Goal: Task Accomplishment & Management: Manage account settings

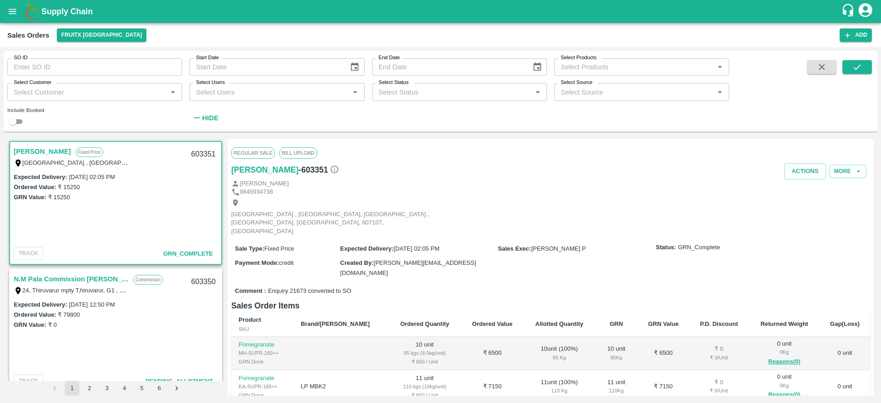
scroll to position [258, 0]
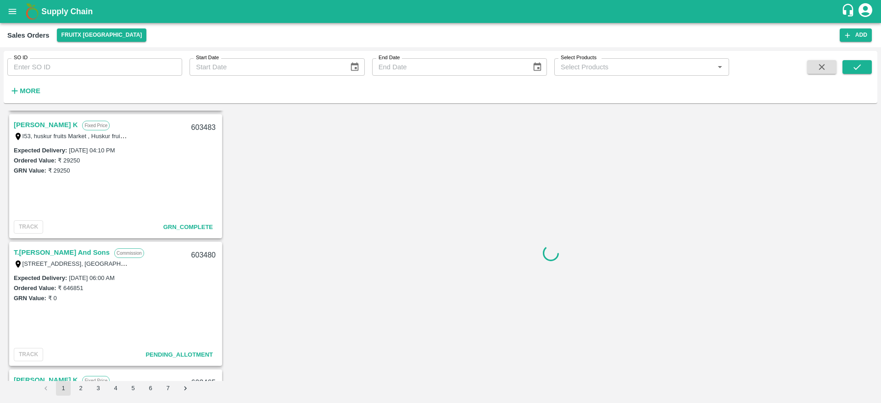
scroll to position [261, 0]
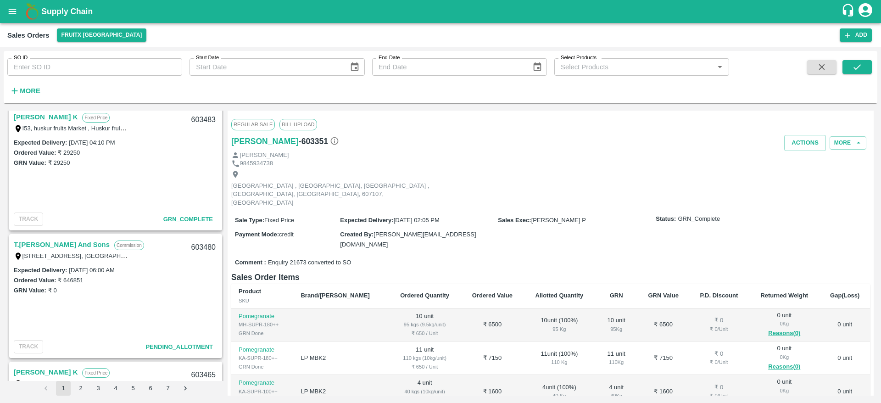
click at [65, 246] on link "T.[PERSON_NAME] And Sons" at bounding box center [62, 245] width 96 height 12
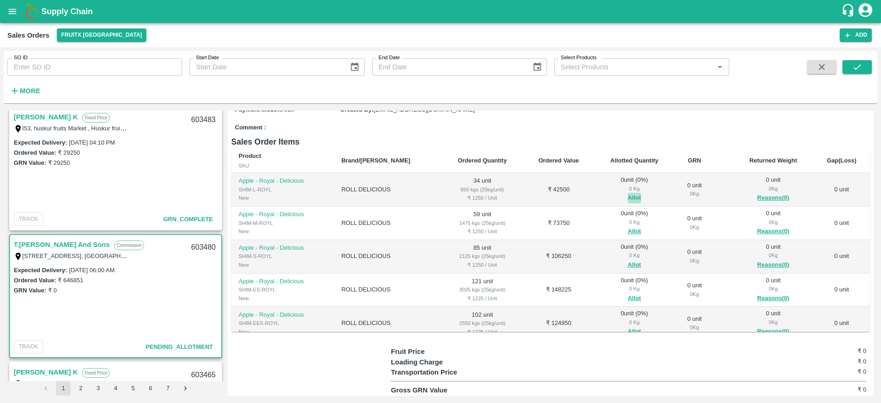
click at [628, 201] on button "Allot" at bounding box center [634, 198] width 13 height 11
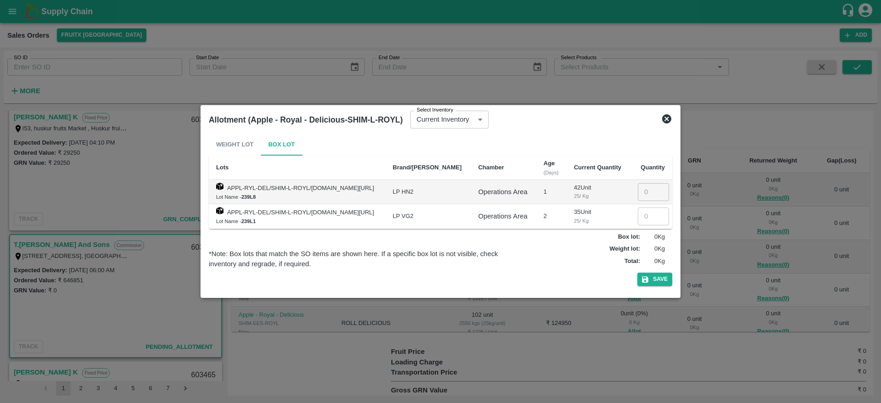
click at [665, 122] on icon at bounding box center [666, 118] width 9 height 9
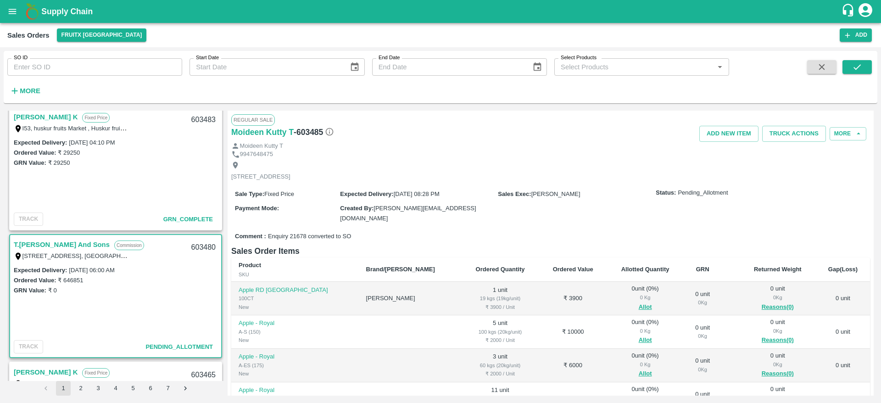
click at [82, 246] on link "T.[PERSON_NAME] And Sons" at bounding box center [62, 245] width 96 height 12
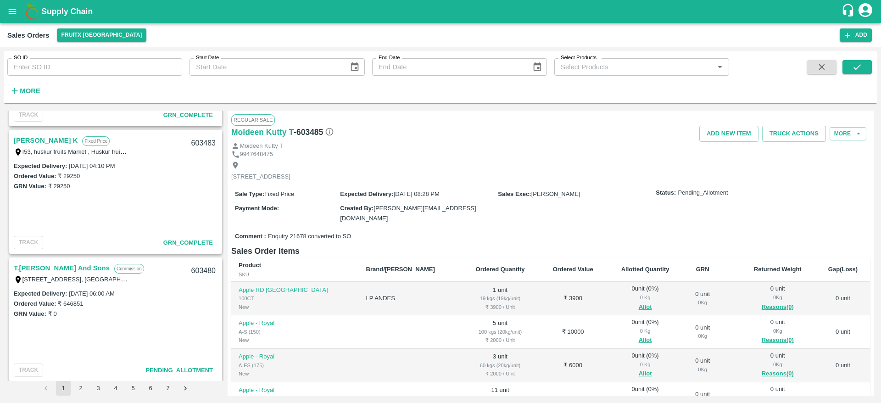
scroll to position [257, 0]
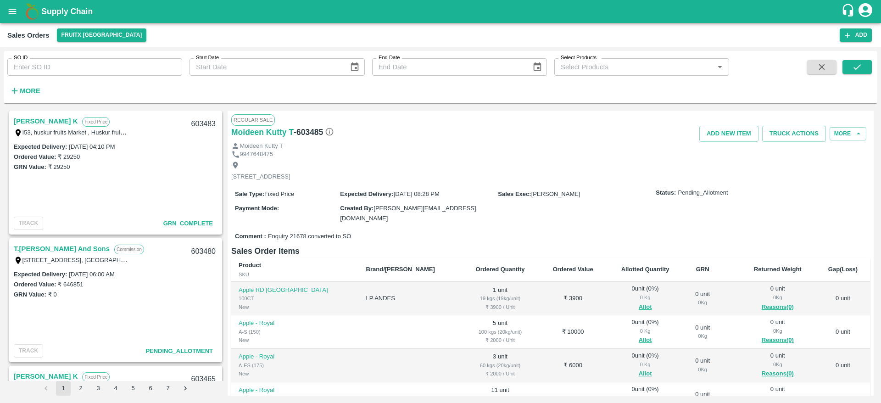
click at [83, 252] on link "T.Kishore Kapoor And Sons" at bounding box center [62, 249] width 96 height 12
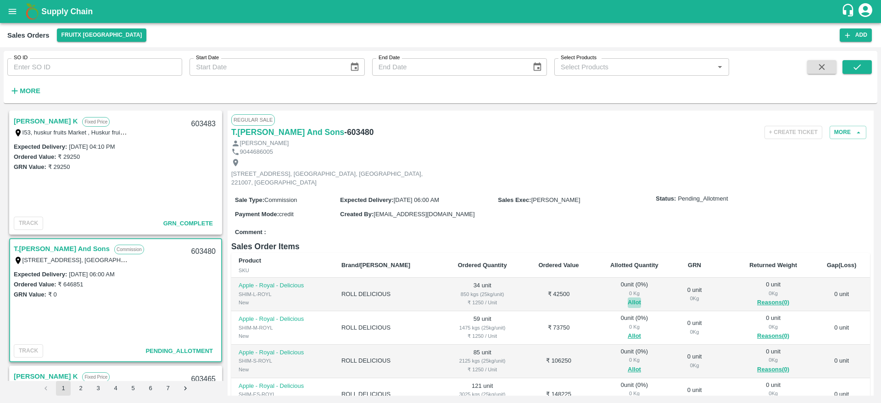
click at [628, 303] on button "Allot" at bounding box center [634, 302] width 13 height 11
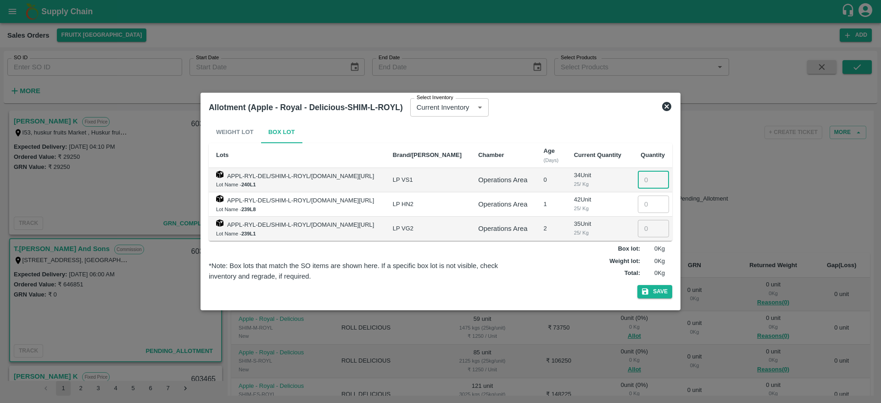
click at [644, 181] on input "number" at bounding box center [653, 179] width 31 height 17
type input "34"
click at [637, 285] on button "Save" at bounding box center [654, 291] width 35 height 13
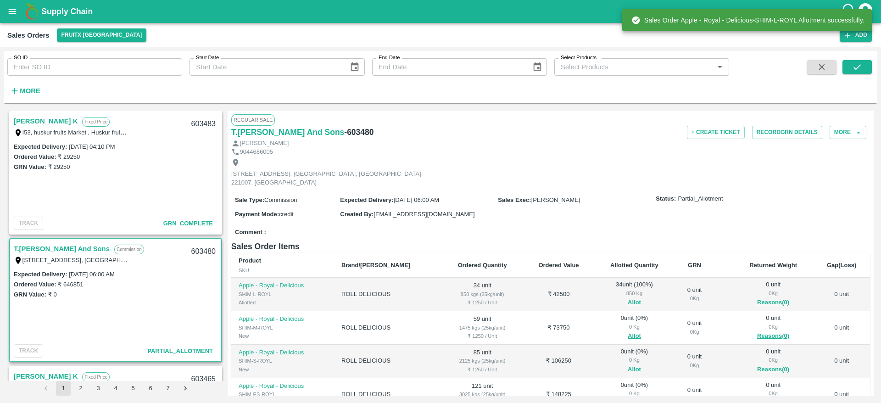
scroll to position [125, 0]
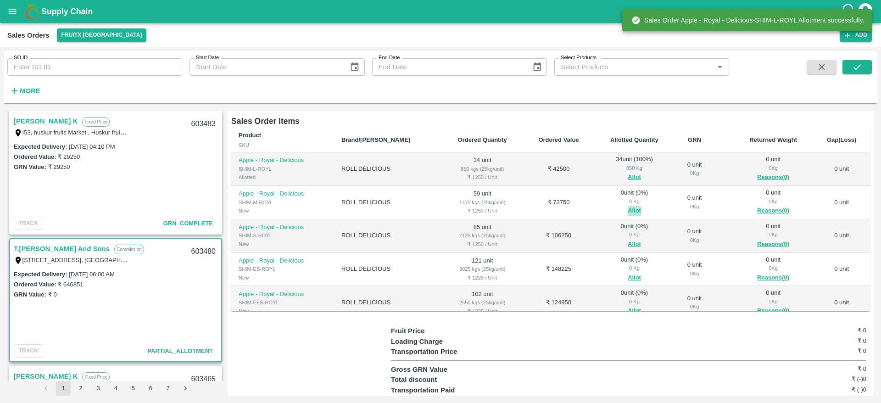
click at [628, 212] on button "Allot" at bounding box center [634, 211] width 13 height 11
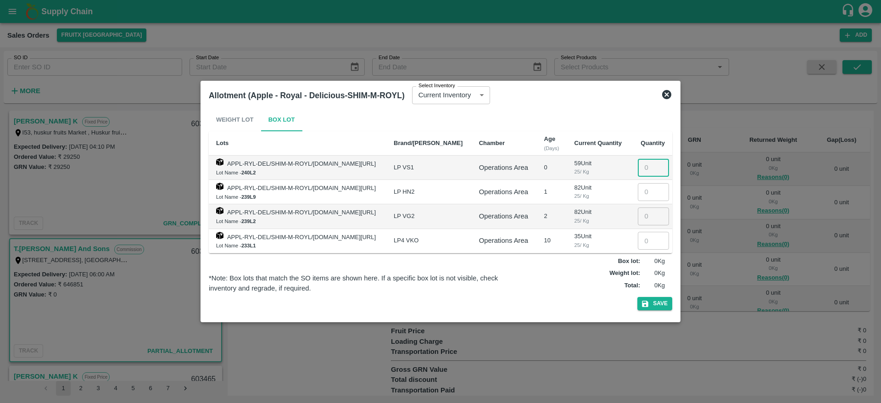
click at [641, 165] on input "number" at bounding box center [653, 167] width 31 height 17
type input "59"
click at [637, 297] on button "Save" at bounding box center [654, 303] width 35 height 13
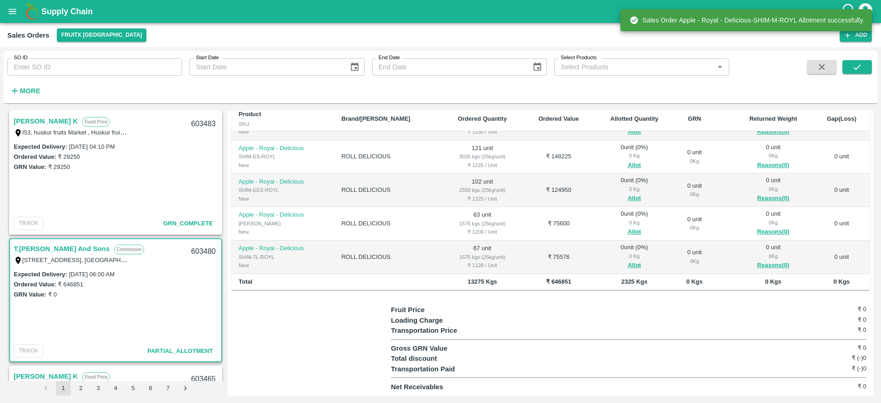
scroll to position [18, 0]
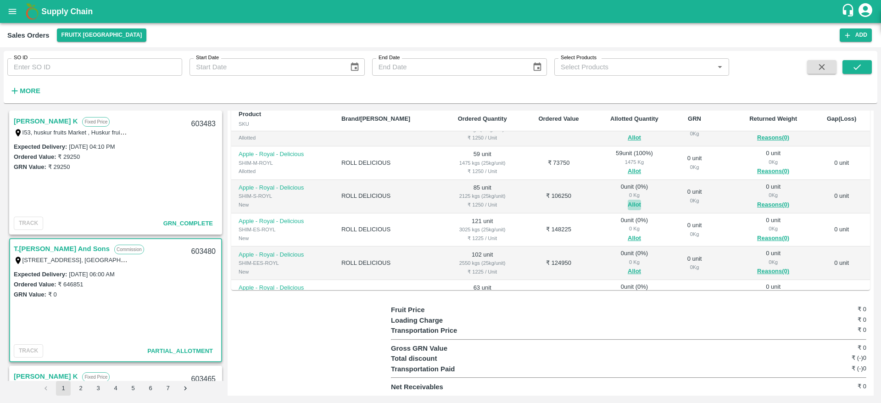
click at [628, 201] on button "Allot" at bounding box center [634, 205] width 13 height 11
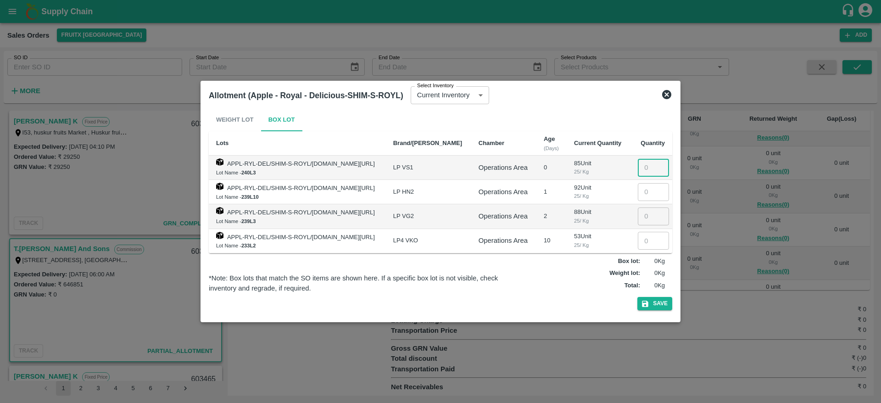
click at [649, 168] on input "number" at bounding box center [653, 167] width 31 height 17
type input "85"
click at [637, 297] on button "Save" at bounding box center [654, 303] width 35 height 13
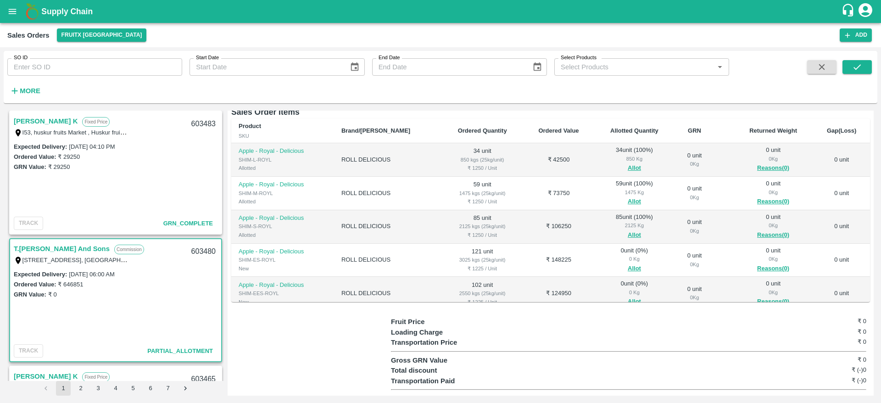
scroll to position [61, 0]
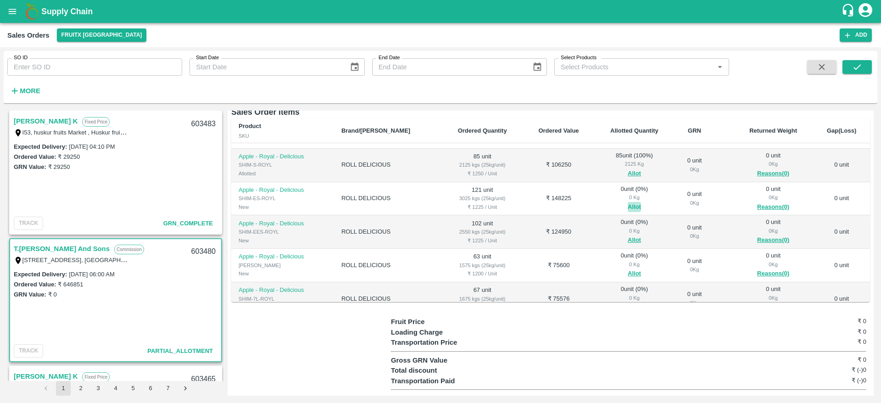
click at [628, 206] on button "Allot" at bounding box center [634, 207] width 13 height 11
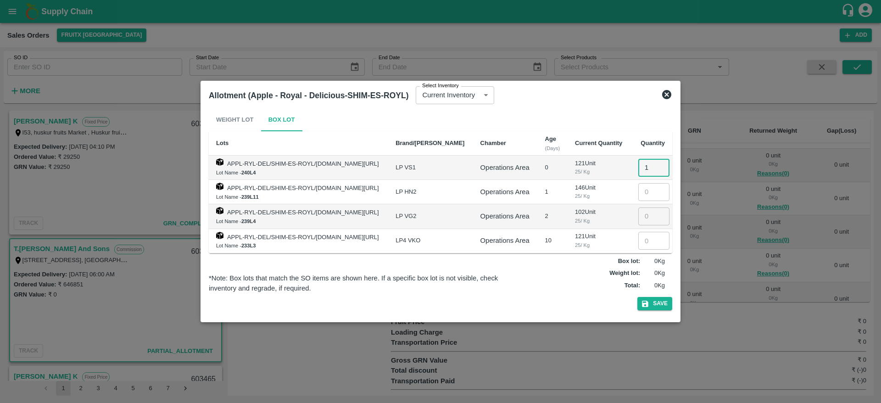
click at [640, 168] on input "1" at bounding box center [653, 167] width 31 height 17
type input "121"
click at [657, 301] on button "Save" at bounding box center [654, 303] width 35 height 13
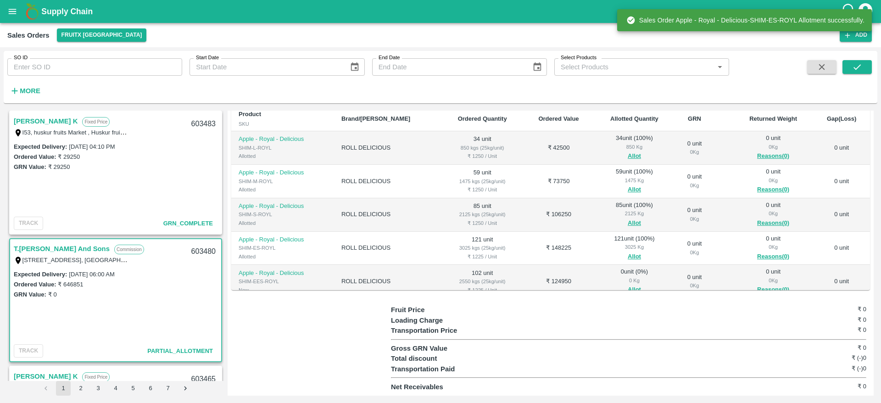
scroll to position [91, 0]
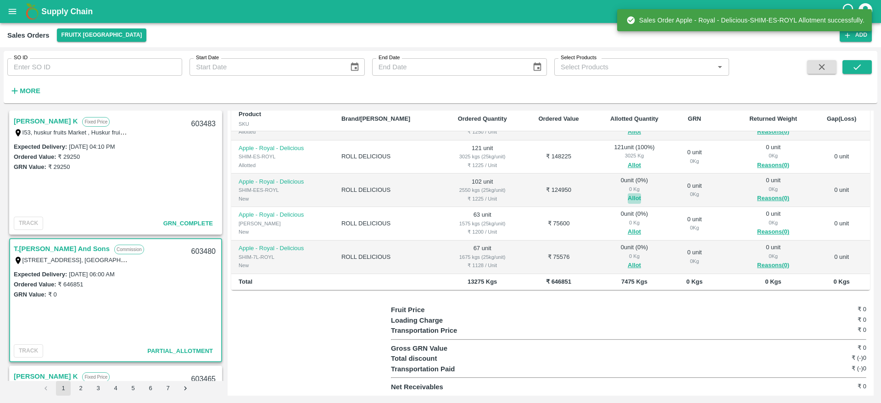
click at [628, 199] on button "Allot" at bounding box center [634, 198] width 13 height 11
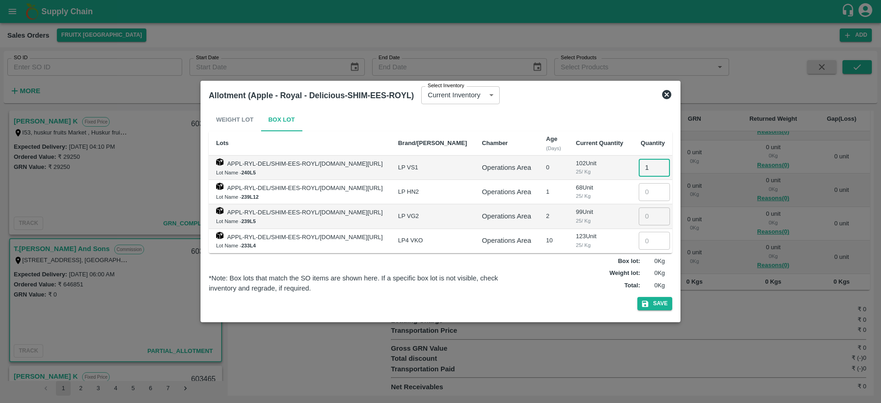
click at [642, 165] on input "1" at bounding box center [654, 167] width 31 height 17
type input "102"
click at [664, 300] on button "Save" at bounding box center [654, 303] width 35 height 13
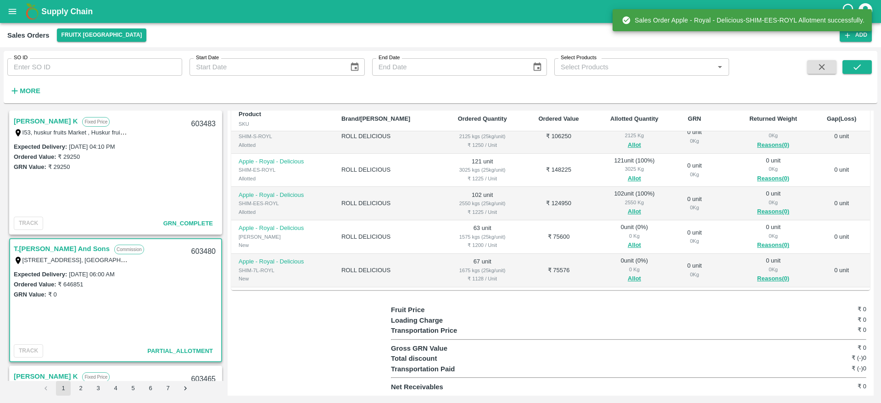
scroll to position [91, 0]
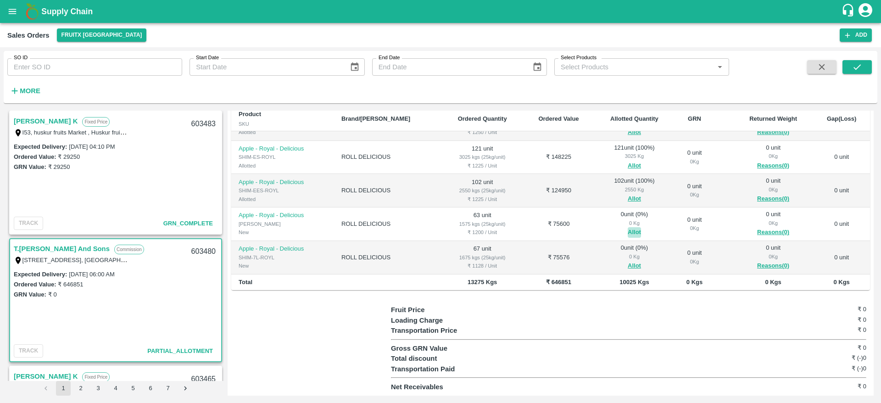
click at [628, 230] on button "Allot" at bounding box center [634, 232] width 13 height 11
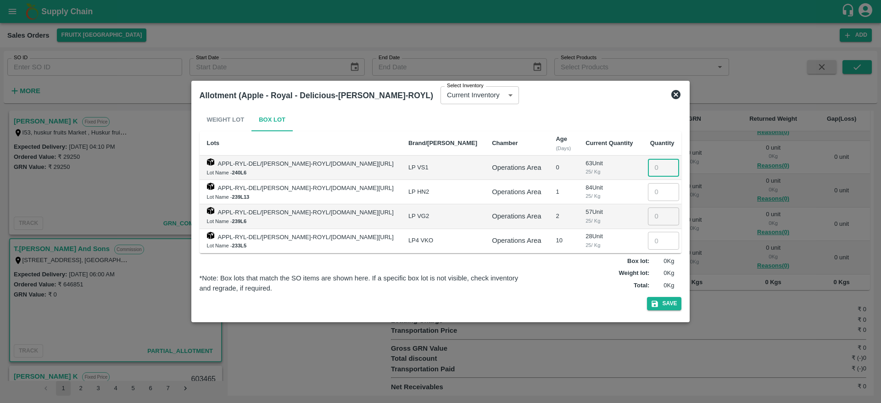
click at [648, 174] on input "number" at bounding box center [663, 167] width 31 height 17
type input "63"
click at [660, 303] on button "Save" at bounding box center [664, 303] width 35 height 13
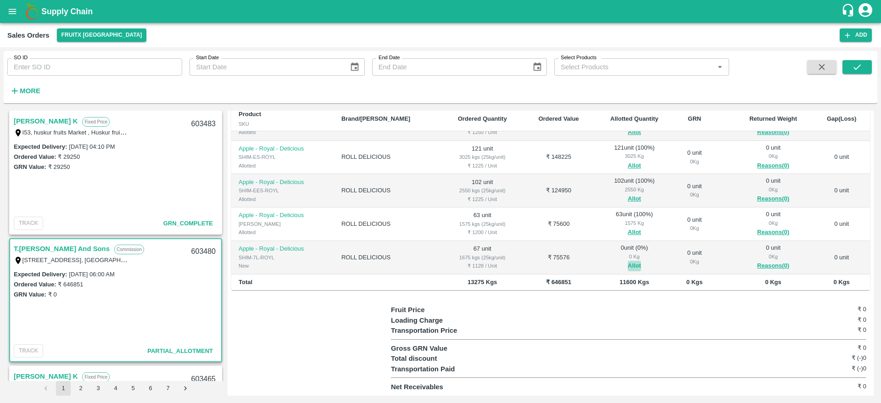
click at [628, 262] on button "Allot" at bounding box center [634, 266] width 13 height 11
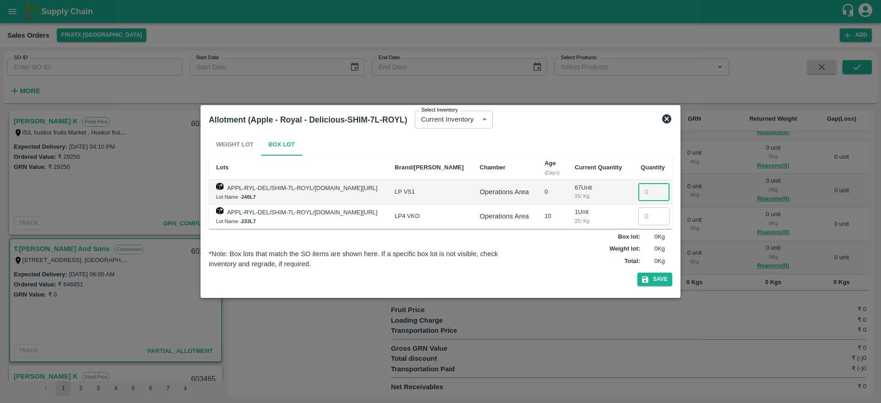
click at [638, 192] on input "number" at bounding box center [653, 191] width 31 height 17
type input "67"
click at [659, 277] on button "Save" at bounding box center [654, 279] width 35 height 13
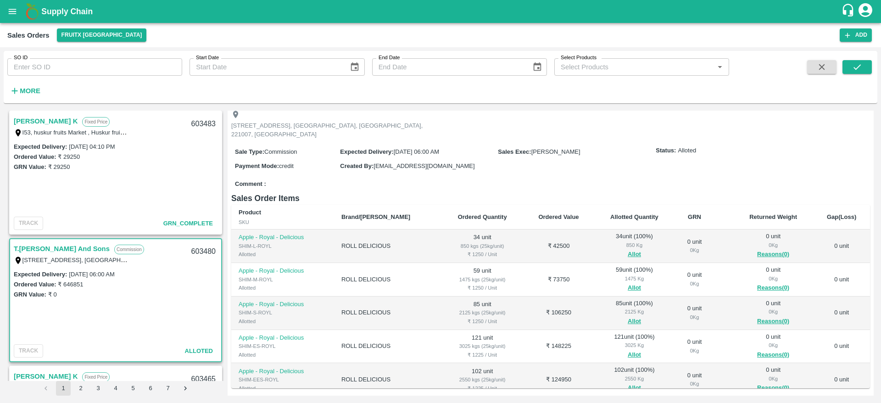
scroll to position [0, 0]
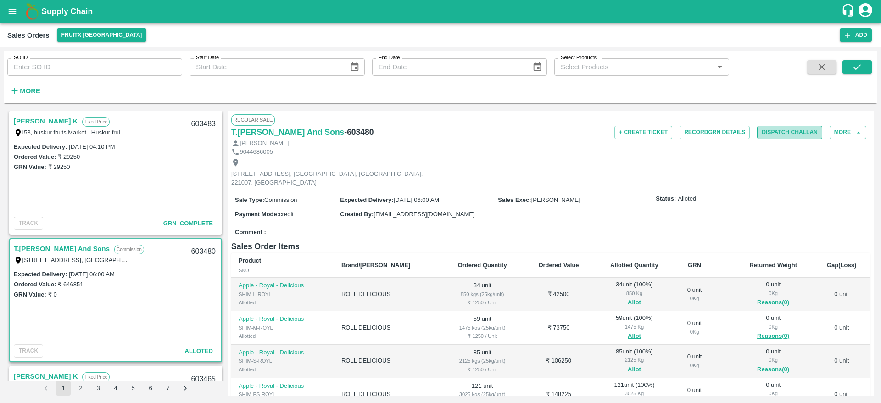
click at [778, 135] on button "Dispatch Challan" at bounding box center [789, 132] width 65 height 13
click at [840, 132] on button "More" at bounding box center [848, 132] width 37 height 13
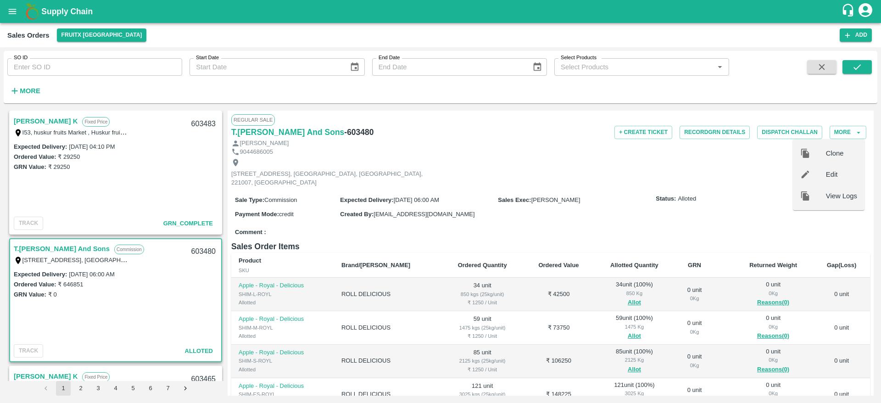
click at [727, 148] on div "9044686005" at bounding box center [550, 152] width 639 height 9
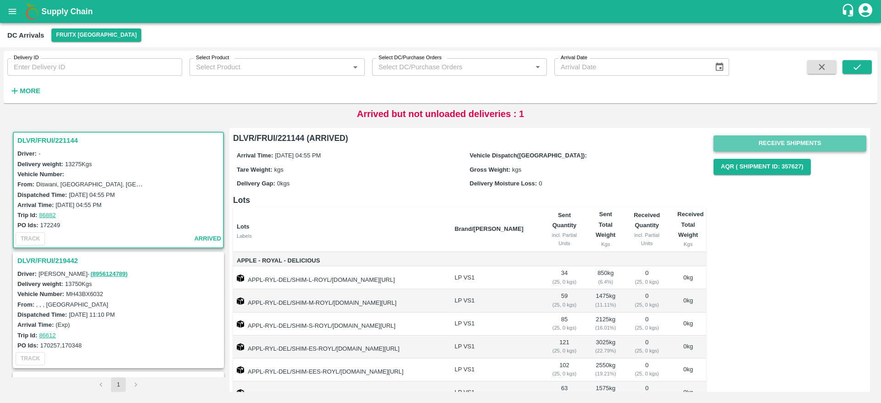
click at [755, 150] on button "Receive Shipments" at bounding box center [790, 143] width 153 height 16
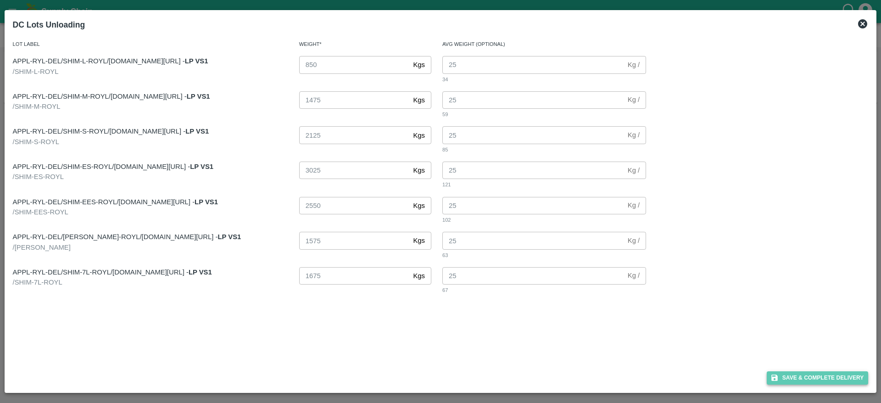
click at [805, 376] on button "Save & Complete Delivery" at bounding box center [818, 377] width 102 height 13
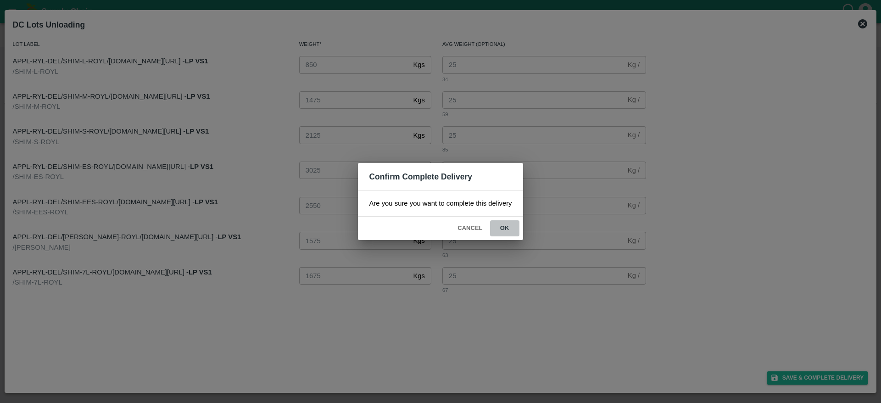
click at [508, 226] on button "ok" at bounding box center [504, 228] width 29 height 16
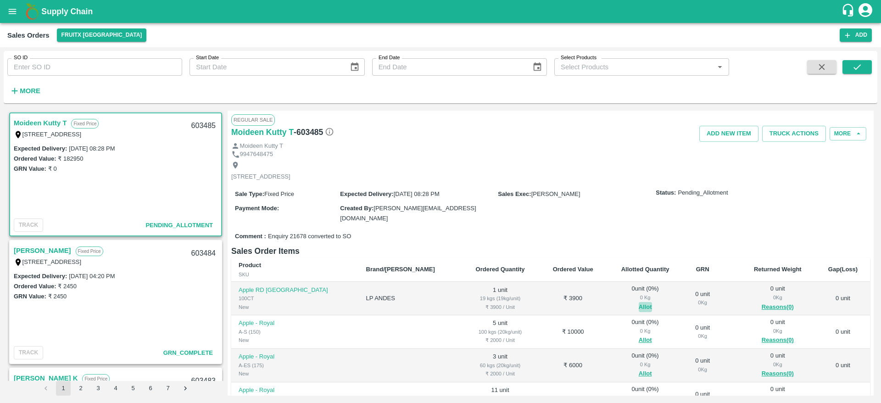
click at [639, 302] on button "Allot" at bounding box center [645, 307] width 13 height 11
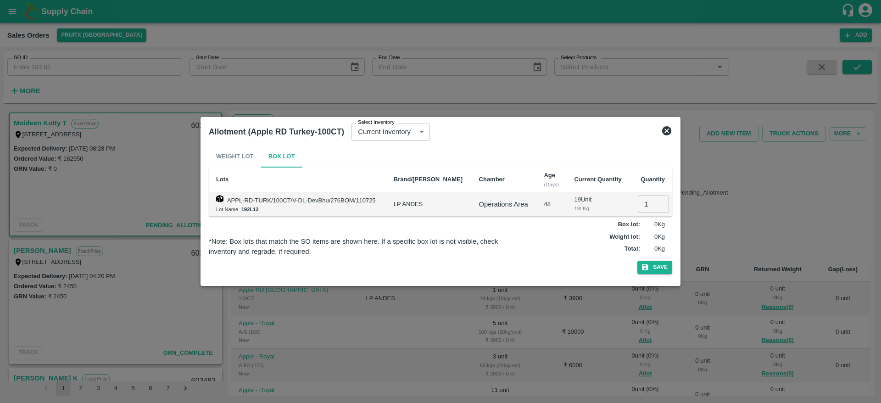
click at [646, 210] on input "1" at bounding box center [653, 203] width 31 height 17
type input "1"
click at [637, 261] on button "Save" at bounding box center [654, 267] width 35 height 13
click at [665, 133] on icon at bounding box center [666, 130] width 9 height 9
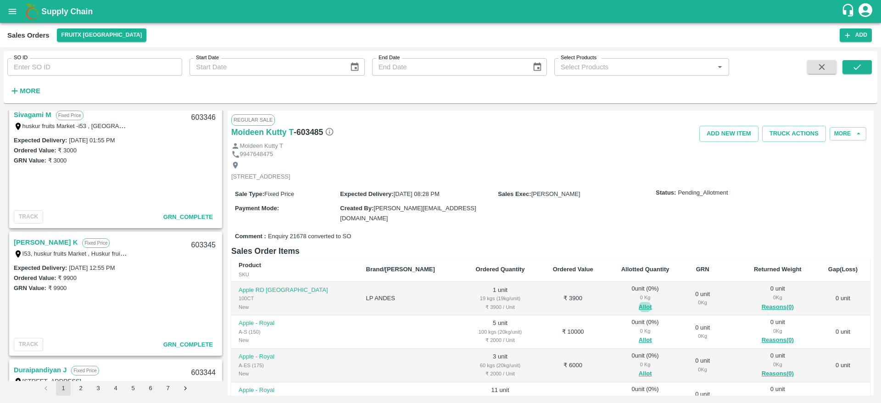
scroll to position [1666, 0]
click at [177, 175] on div "Expected Delivery : 27 Aug 2025, 01:55 PM Ordered Value: ₹ 3000 GRN Value: ₹ 30…" at bounding box center [115, 172] width 211 height 72
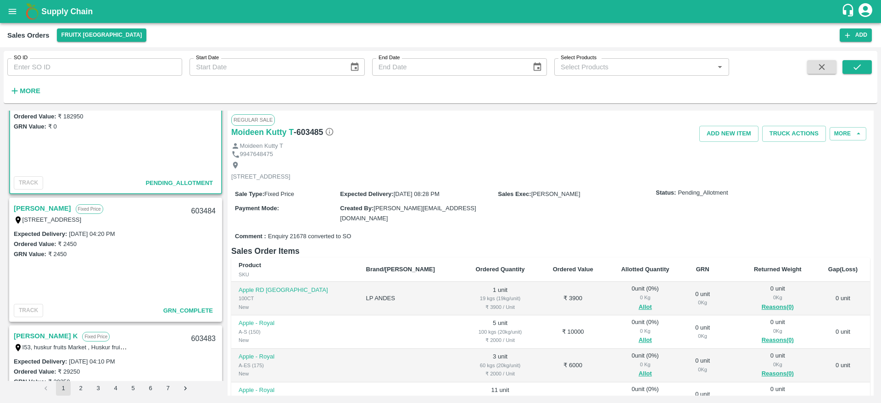
scroll to position [0, 0]
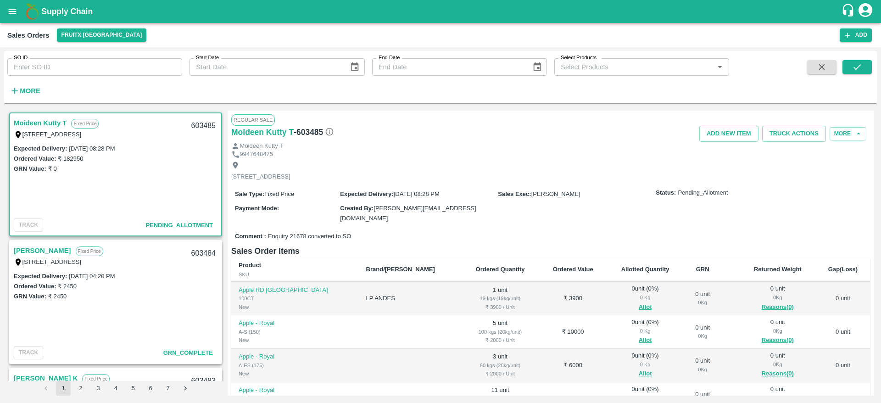
click at [55, 122] on link "Moideen Kutty T" at bounding box center [40, 123] width 53 height 12
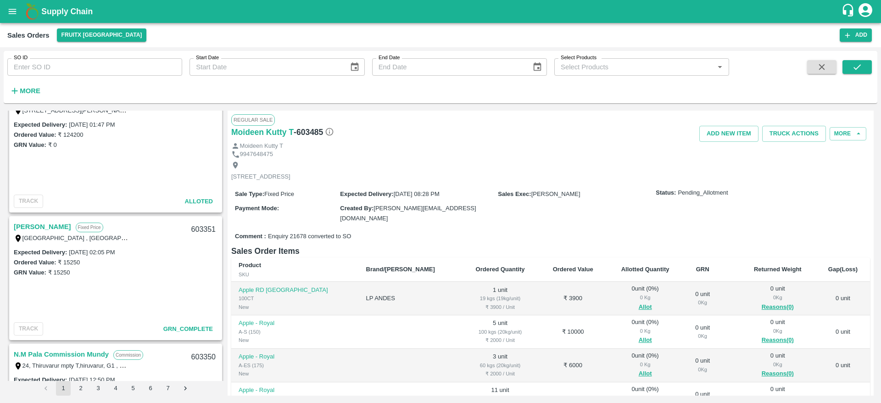
scroll to position [995, 0]
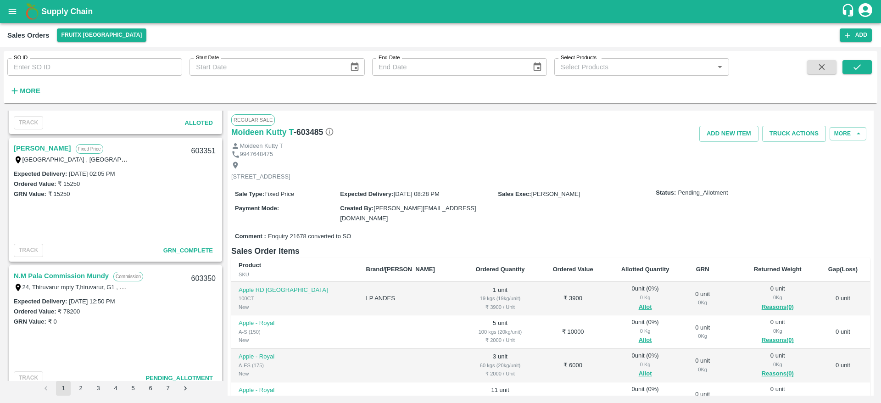
click at [34, 151] on link "Vijayakumar" at bounding box center [42, 148] width 57 height 12
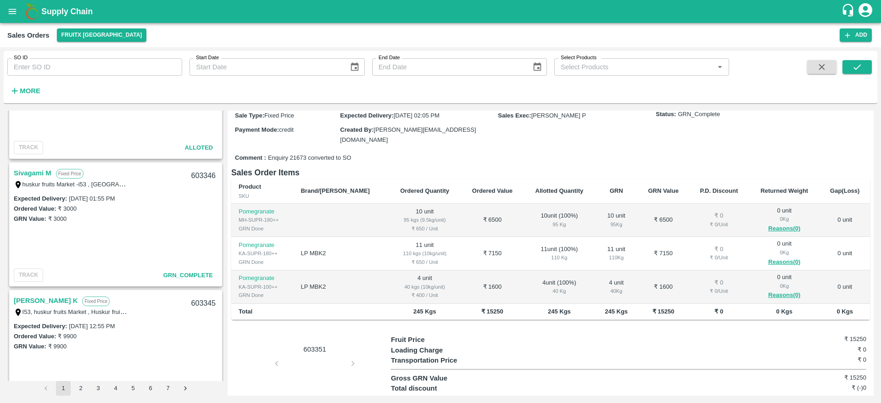
scroll to position [1649, 0]
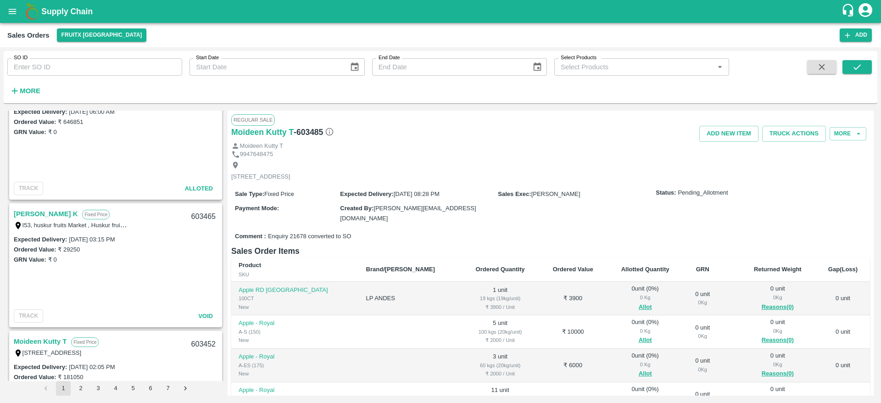
scroll to position [501, 0]
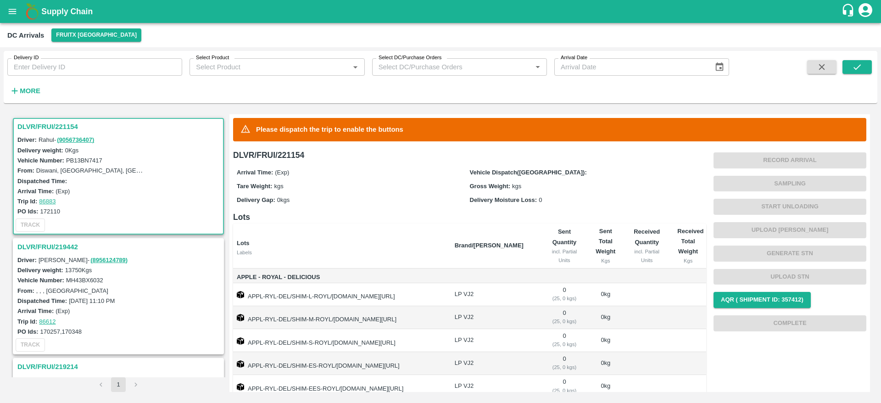
scroll to position [72, 0]
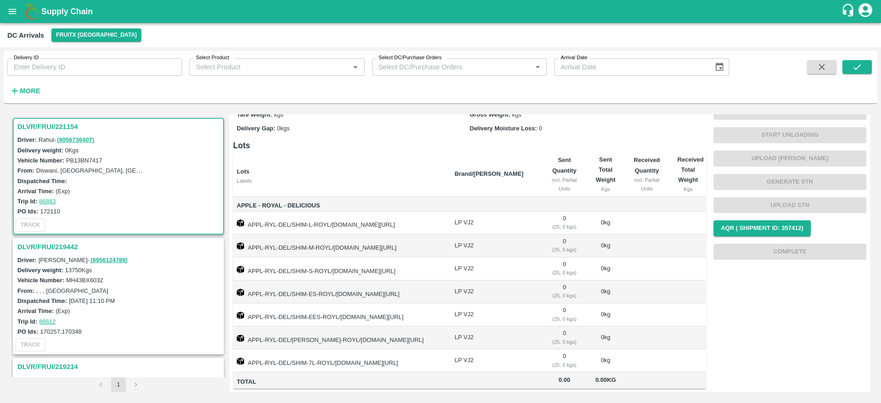
click at [57, 239] on div "DLVR/FRUI/219442" at bounding box center [118, 247] width 209 height 16
click at [58, 251] on h3 "DLVR/FRUI/219442" at bounding box center [119, 247] width 205 height 12
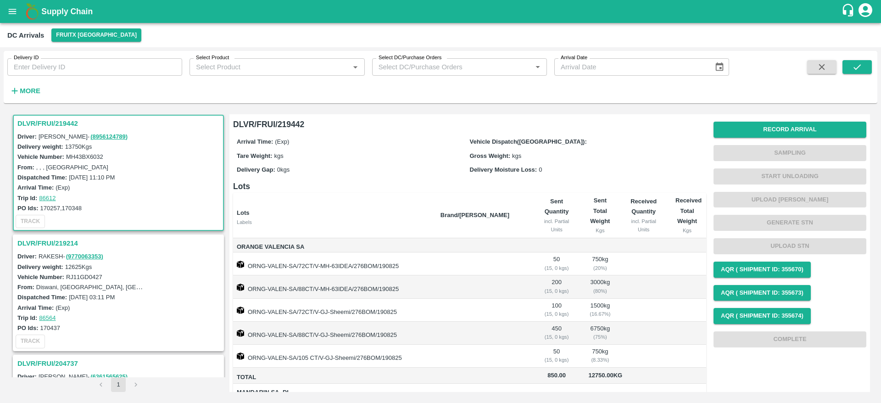
scroll to position [70, 0]
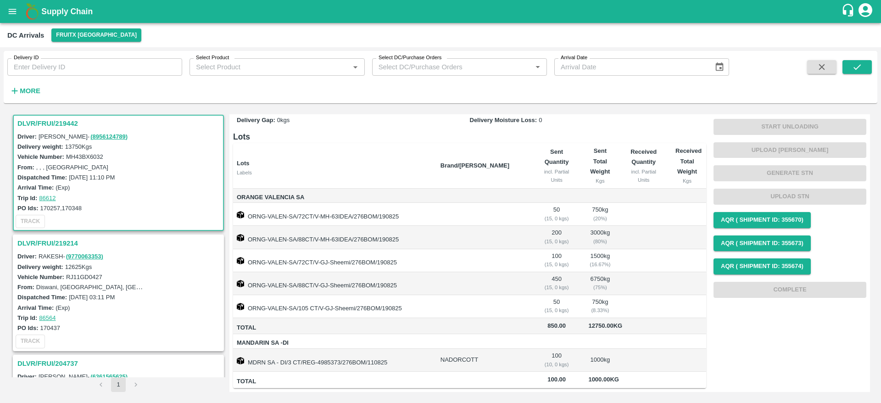
click at [50, 241] on h3 "DLVR/FRUI/219214" at bounding box center [119, 243] width 205 height 12
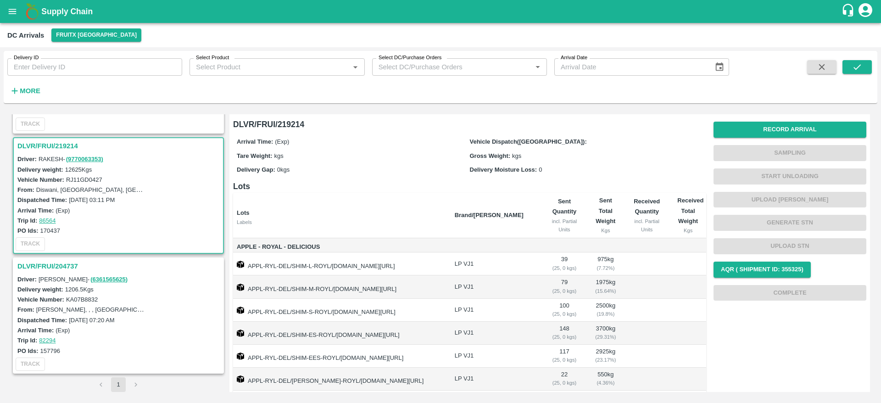
scroll to position [29, 0]
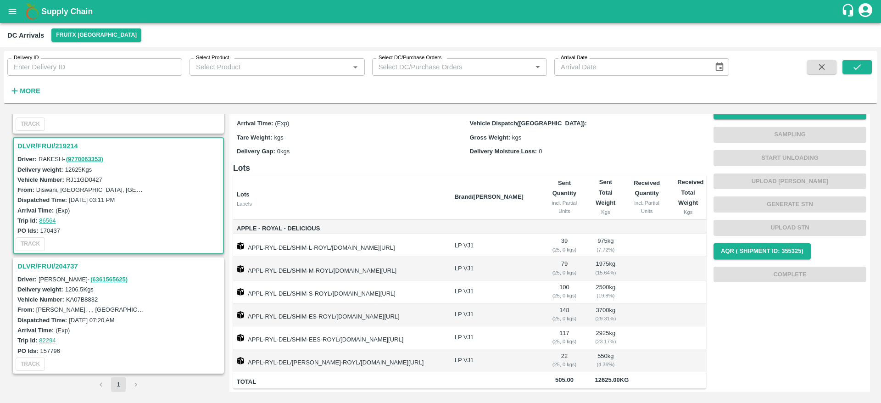
click at [54, 262] on h3 "DLVR/FRUI/204737" at bounding box center [119, 266] width 205 height 12
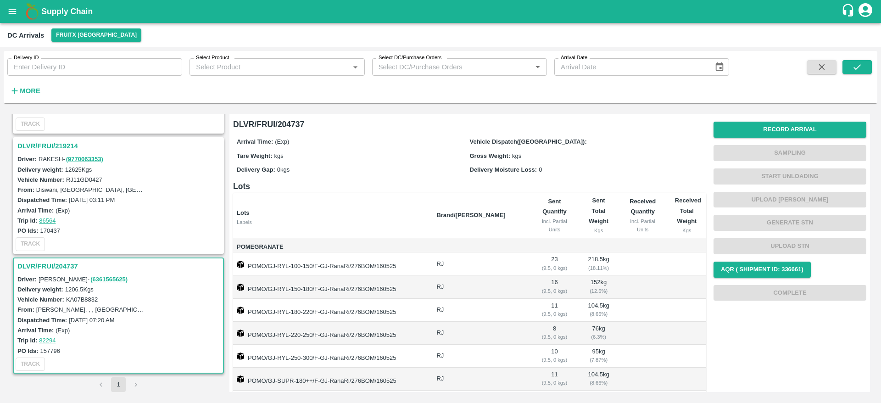
click at [62, 147] on h3 "DLVR/FRUI/219214" at bounding box center [119, 146] width 205 height 12
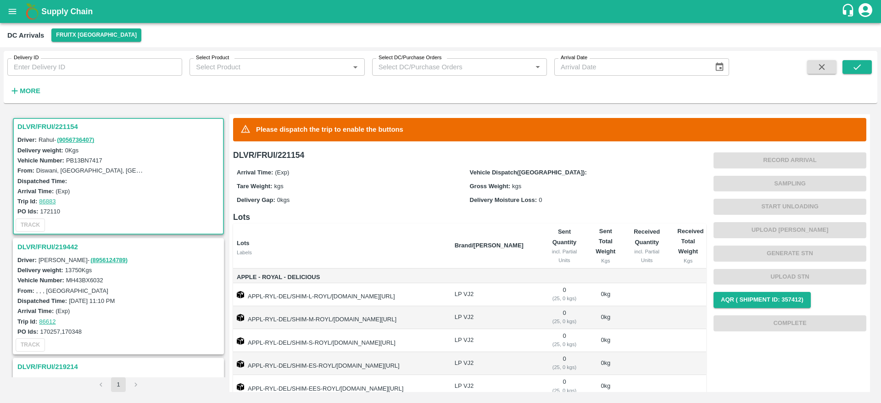
click at [72, 249] on h3 "DLVR/FRUI/219442" at bounding box center [119, 247] width 205 height 12
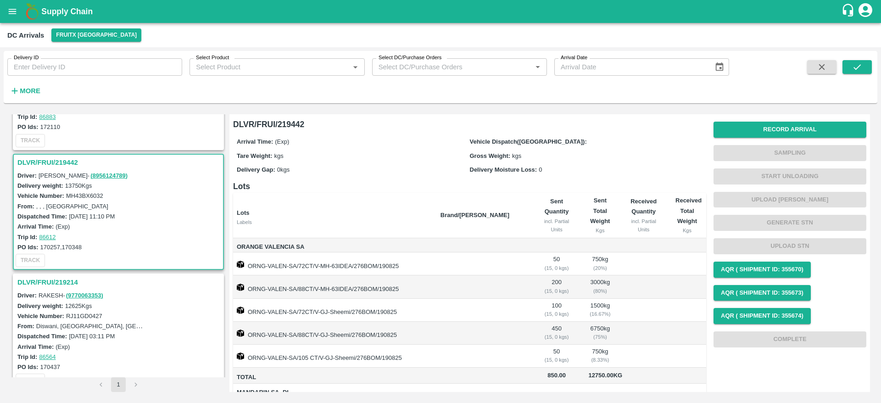
scroll to position [123, 0]
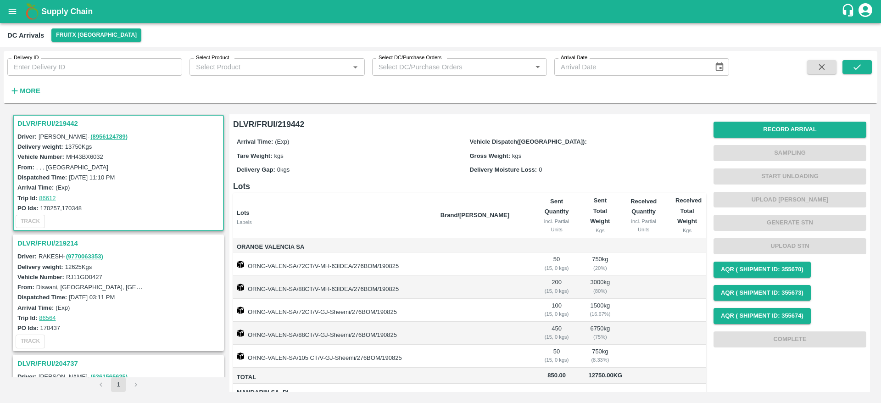
click at [36, 236] on div "DLVR/FRUI/219214" at bounding box center [118, 243] width 209 height 16
click at [38, 240] on h3 "DLVR/FRUI/219214" at bounding box center [119, 243] width 205 height 12
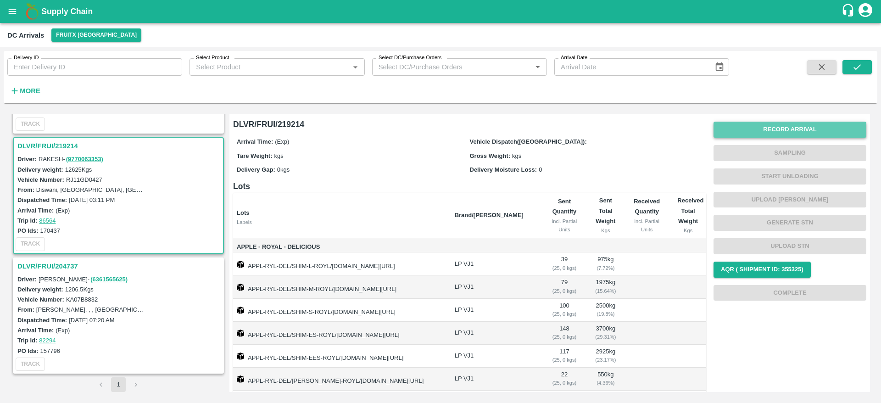
click at [797, 128] on button "Record Arrival" at bounding box center [790, 130] width 153 height 16
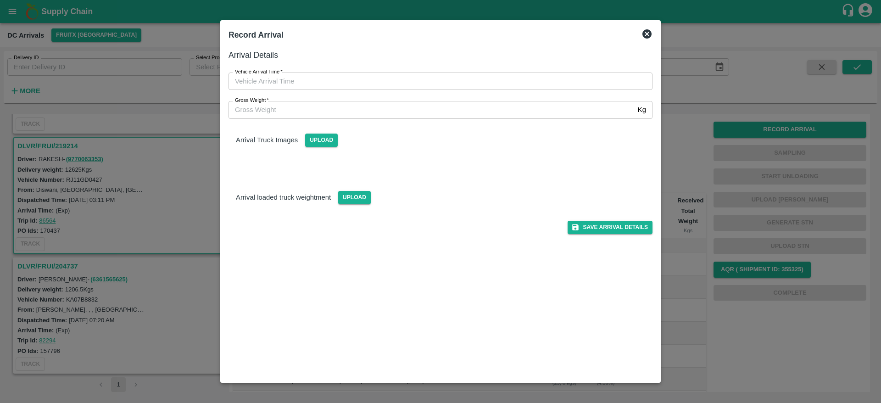
type input "DD/MM/YYYY hh:mm aa"
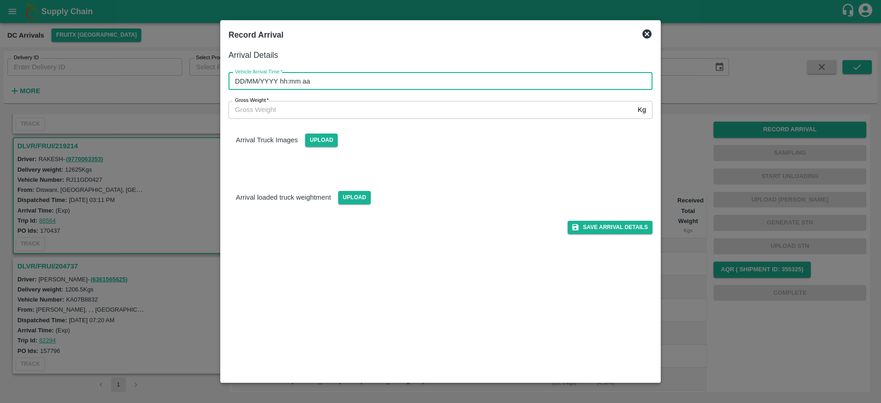
click at [465, 84] on input "DD/MM/YYYY hh:mm aa" at bounding box center [438, 81] width 418 height 17
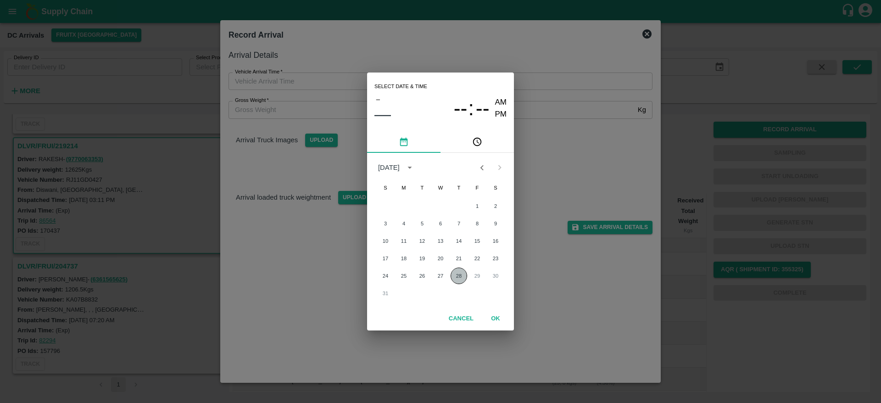
click at [458, 279] on button "28" at bounding box center [459, 276] width 17 height 17
type input "[DATE] 12:00 AM"
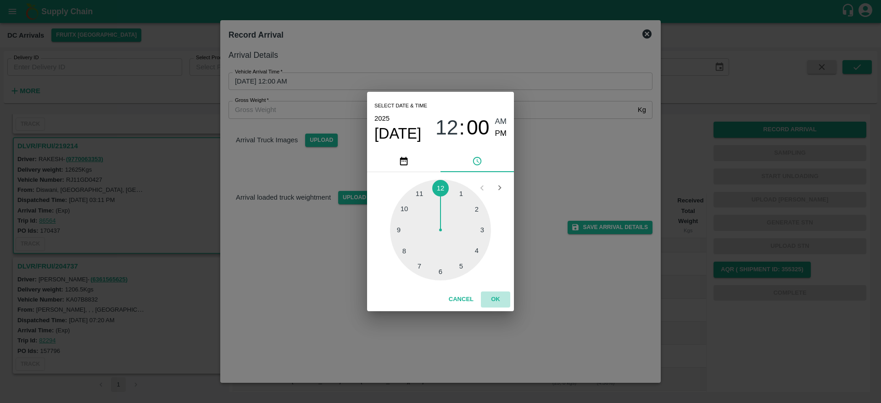
click at [491, 300] on button "OK" at bounding box center [495, 299] width 29 height 16
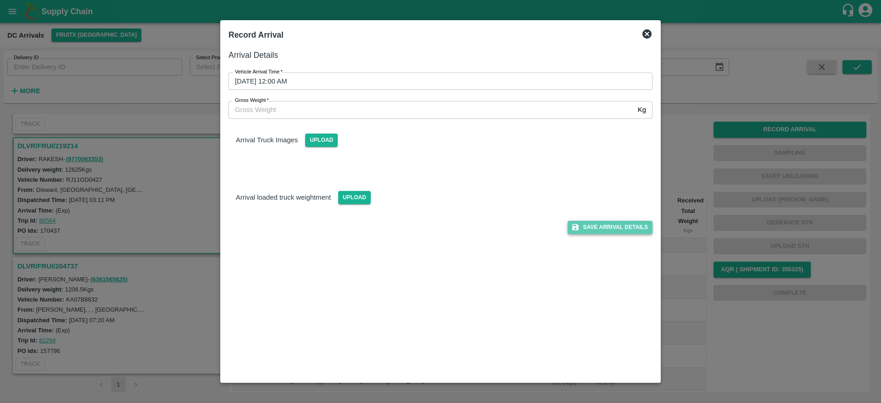
click at [590, 228] on button "Save Arrival Details" at bounding box center [610, 227] width 85 height 13
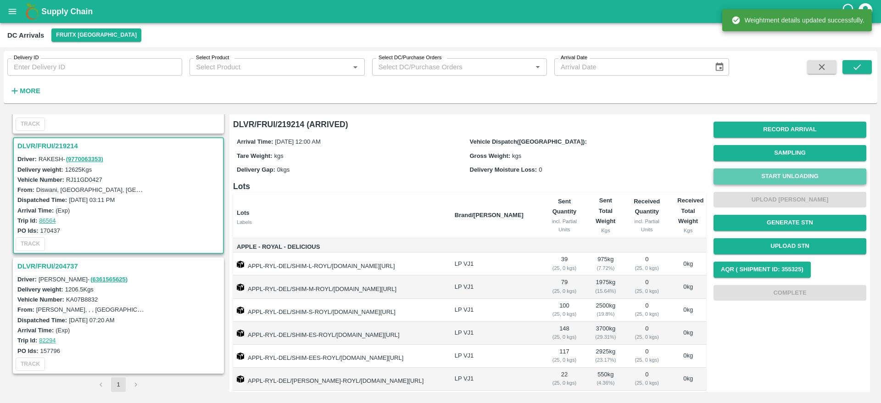
click at [812, 174] on button "Start Unloading" at bounding box center [790, 176] width 153 height 16
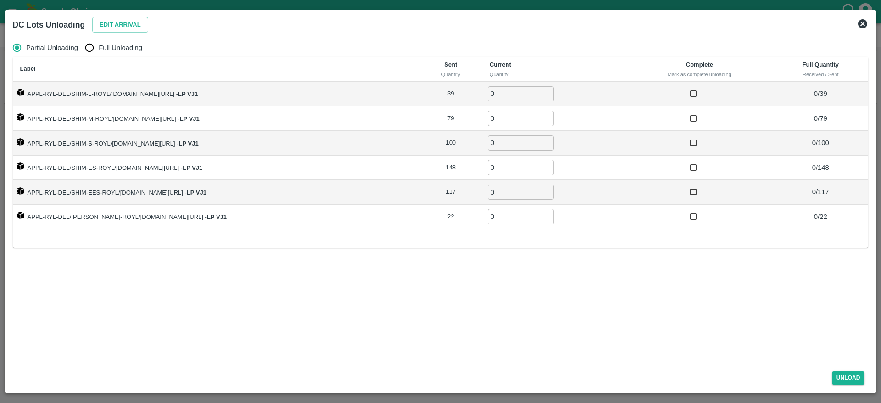
click at [126, 53] on label "Full Unloading" at bounding box center [111, 48] width 62 height 18
click at [99, 53] on input "Full Unloading" at bounding box center [89, 48] width 18 height 18
radio input "true"
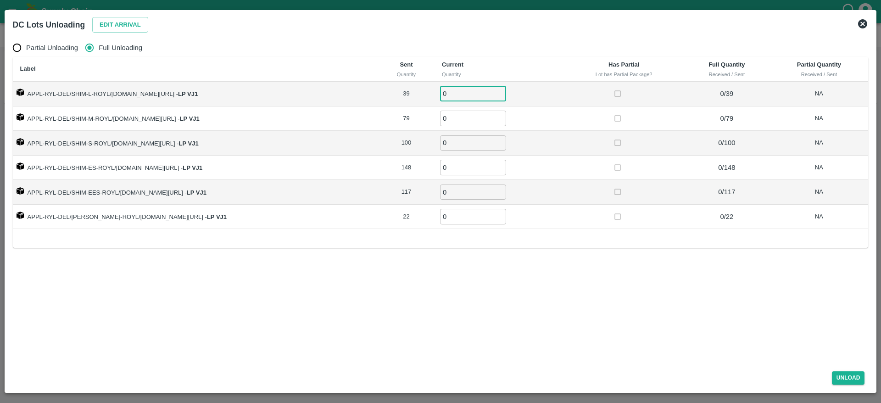
click at [460, 87] on input "0" at bounding box center [473, 93] width 66 height 15
type input "39"
type input "79"
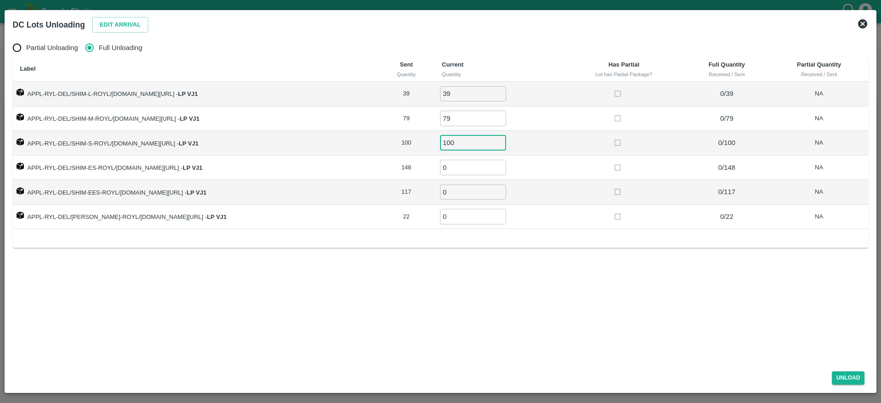
type input "100"
click at [463, 164] on input "0" at bounding box center [473, 167] width 66 height 15
type input "0148"
type input "117"
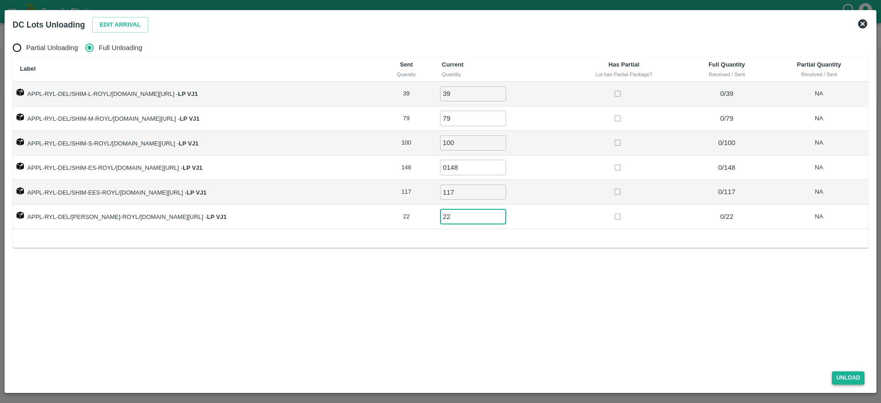
type input "22"
click at [849, 375] on button "Unload" at bounding box center [848, 377] width 33 height 13
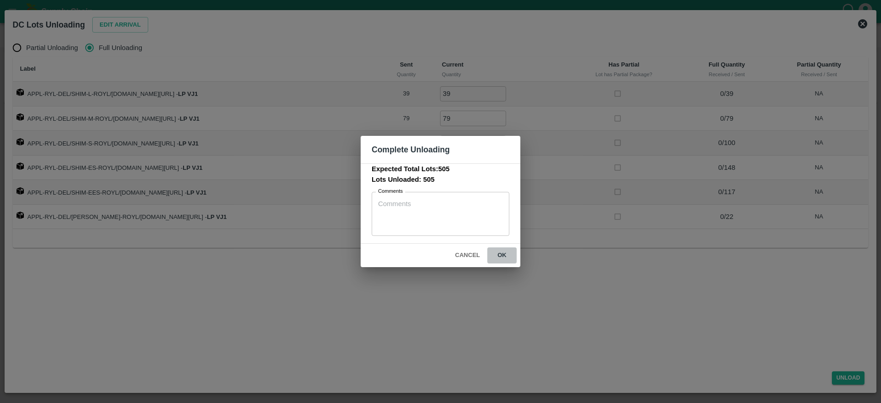
click at [497, 253] on button "ok" at bounding box center [501, 255] width 29 height 16
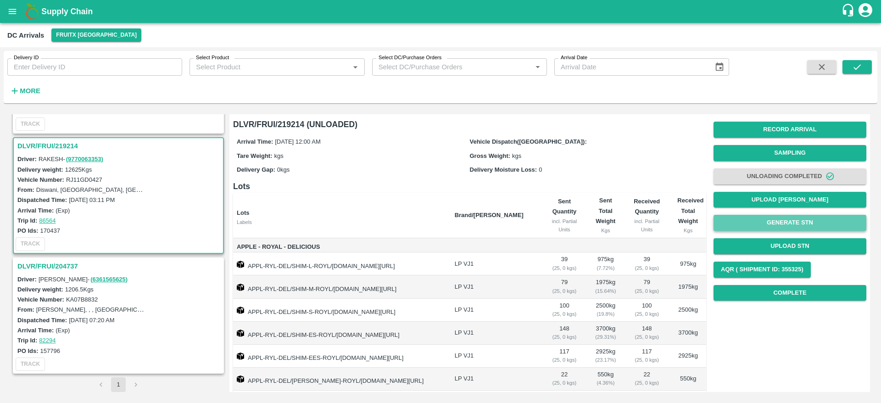
click at [816, 230] on button "Generate STN" at bounding box center [790, 223] width 153 height 16
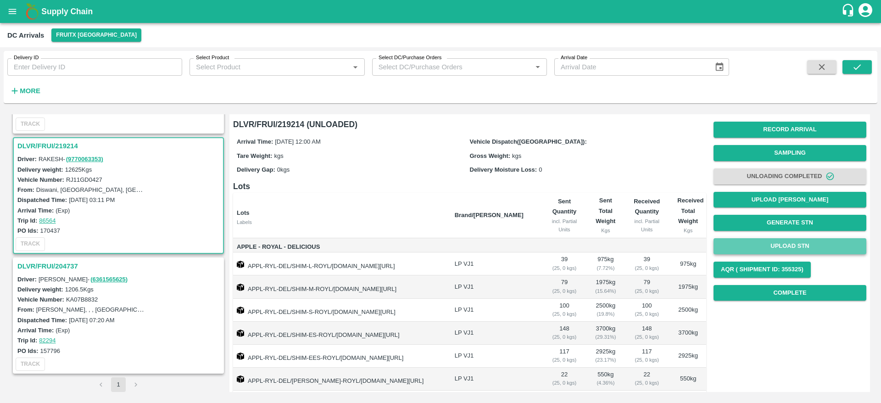
click at [769, 244] on button "Upload STN" at bounding box center [790, 246] width 153 height 16
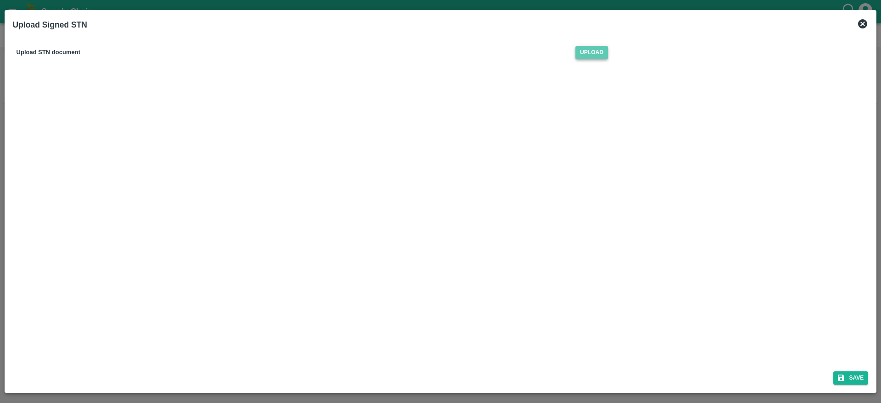
click at [596, 57] on span "Upload" at bounding box center [591, 52] width 33 height 13
click at [0, 0] on input "Upload" at bounding box center [0, 0] width 0 height 0
click at [852, 376] on button "Save" at bounding box center [850, 377] width 35 height 13
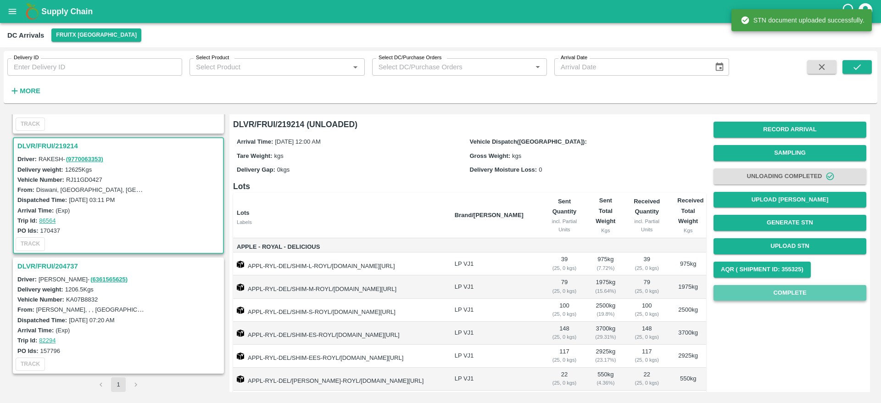
click at [762, 297] on button "Complete" at bounding box center [790, 293] width 153 height 16
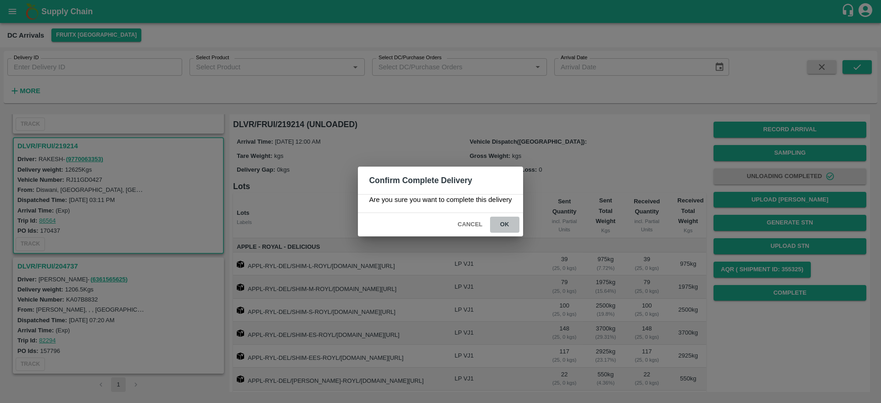
click at [508, 229] on button "ok" at bounding box center [504, 225] width 29 height 16
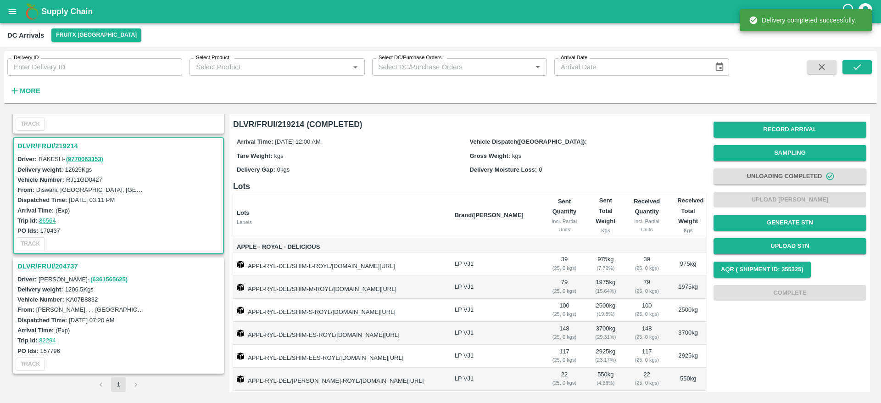
click at [24, 89] on strong "More" at bounding box center [30, 90] width 21 height 7
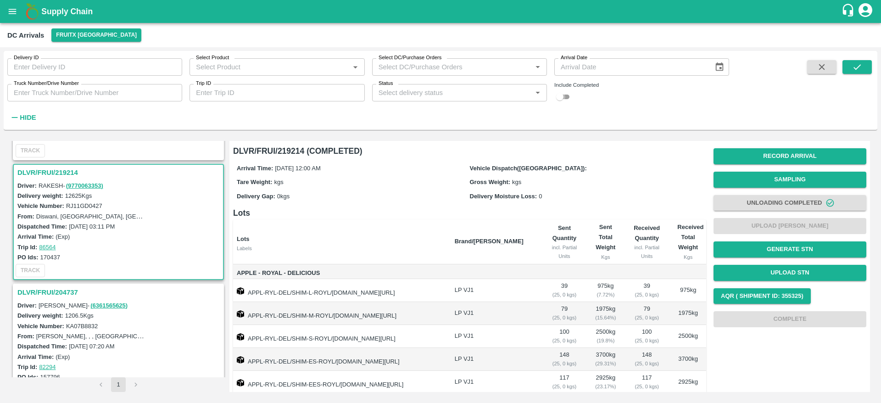
click at [563, 96] on input "checkbox" at bounding box center [559, 96] width 33 height 11
checkbox input "true"
click at [853, 62] on icon "submit" at bounding box center [857, 67] width 10 height 10
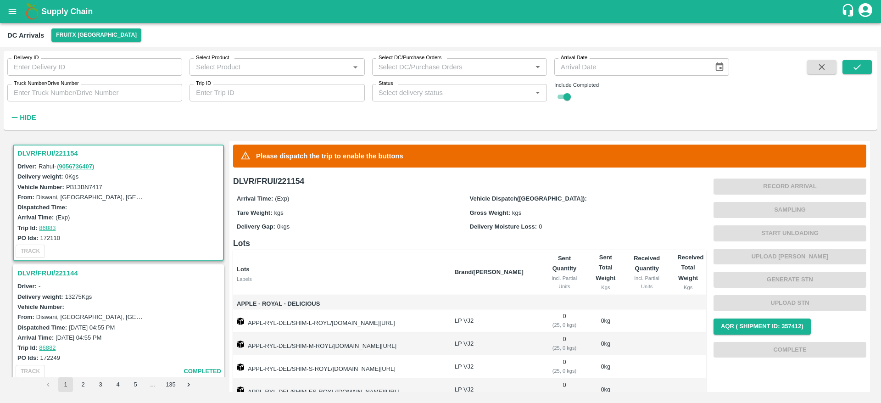
scroll to position [61, 0]
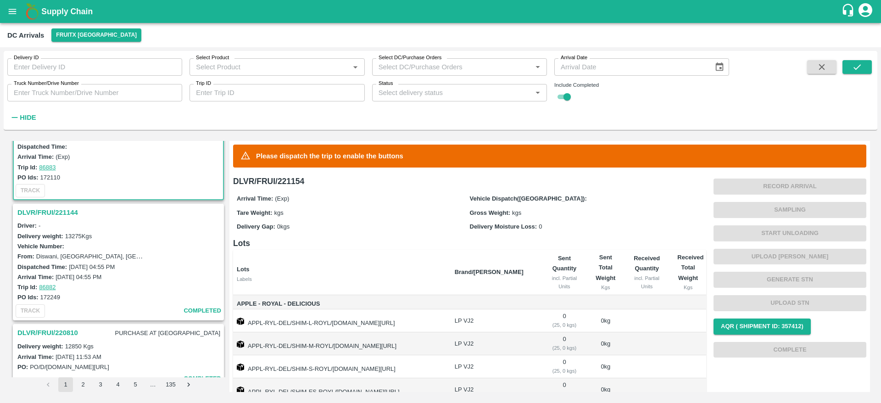
click at [68, 208] on h3 "DLVR/FRUI/221144" at bounding box center [119, 213] width 205 height 12
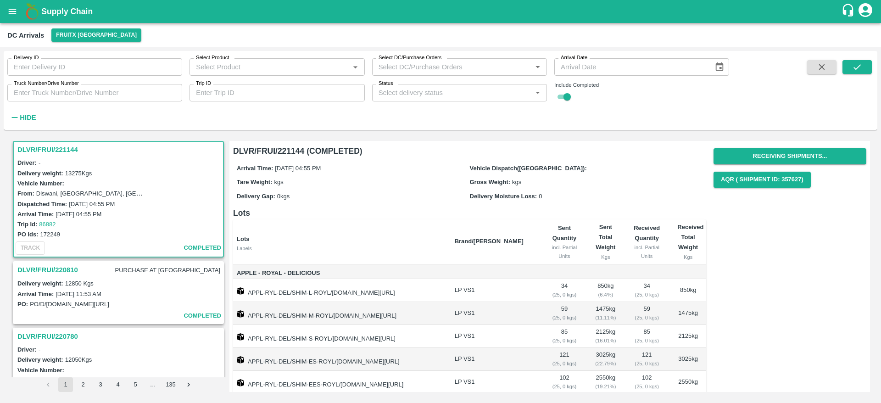
scroll to position [78, 0]
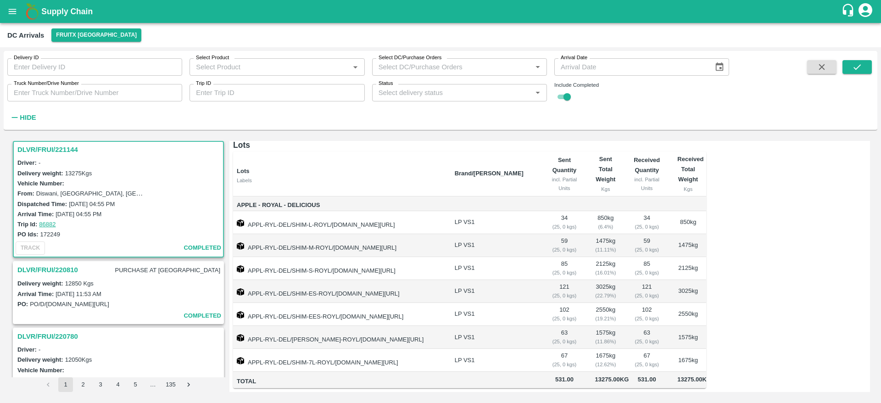
click at [50, 262] on div "DLVR/FRUI/220810 PURCHASE AT [GEOGRAPHIC_DATA]" at bounding box center [118, 270] width 209 height 17
click at [53, 267] on h3 "DLVR/FRUI/220810" at bounding box center [47, 270] width 61 height 12
